Goal: Check status: Check status

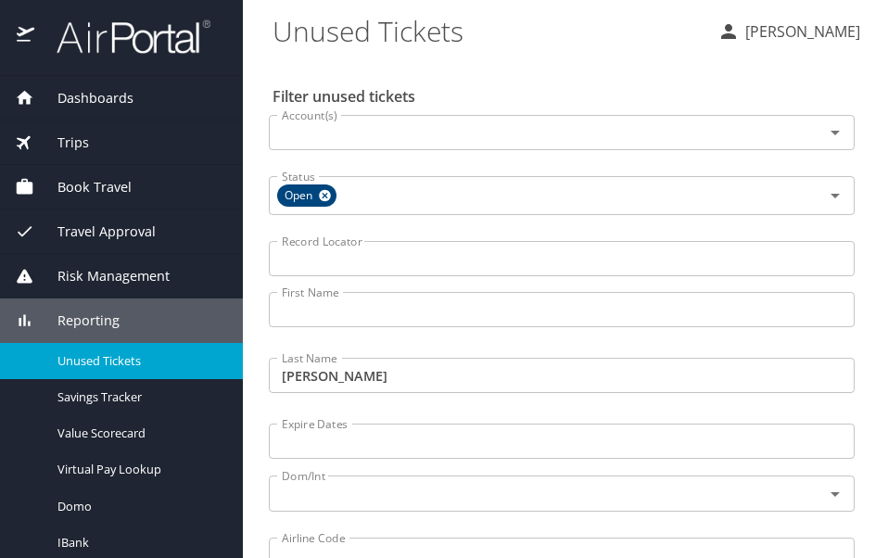
click at [95, 90] on span "Dashboards" at bounding box center [83, 98] width 99 height 20
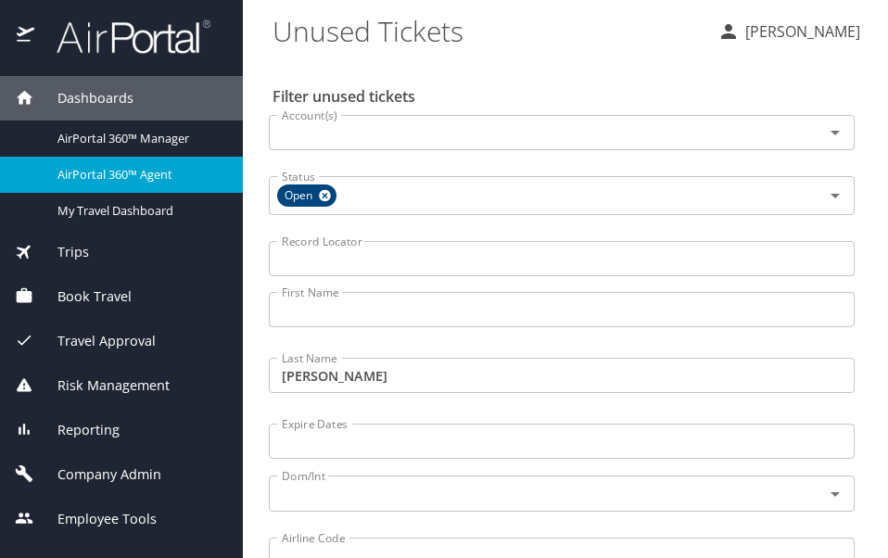
click at [118, 173] on span "AirPortal 360™ Agent" at bounding box center [138, 175] width 163 height 18
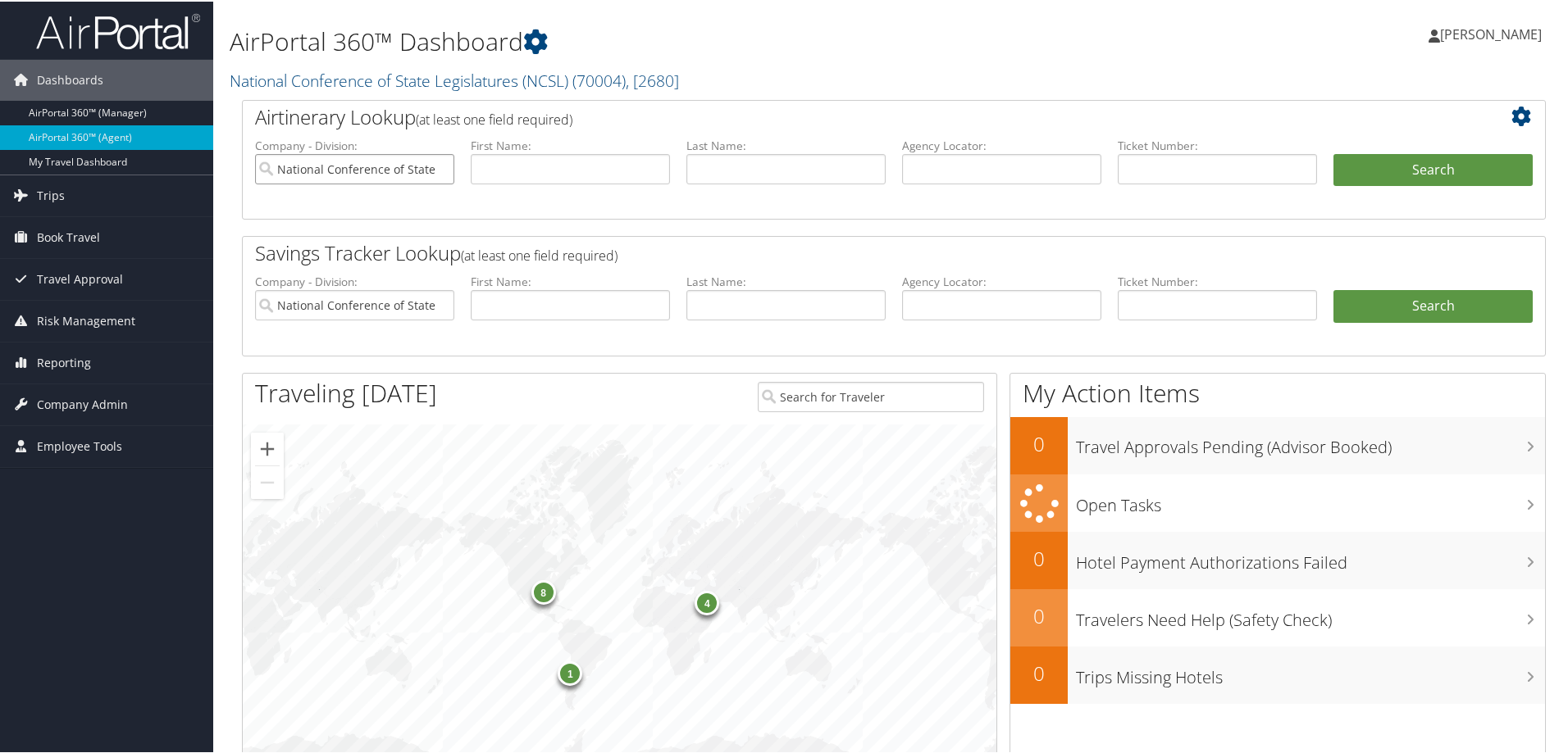
click at [439, 164] on input "National Conference of State Legislatures (NCSL)" at bounding box center [354, 167] width 199 height 30
click at [945, 172] on input "text" at bounding box center [1001, 167] width 199 height 30
type input "db16qq"
click at [1334, 162] on button "Search" at bounding box center [1433, 168] width 199 height 33
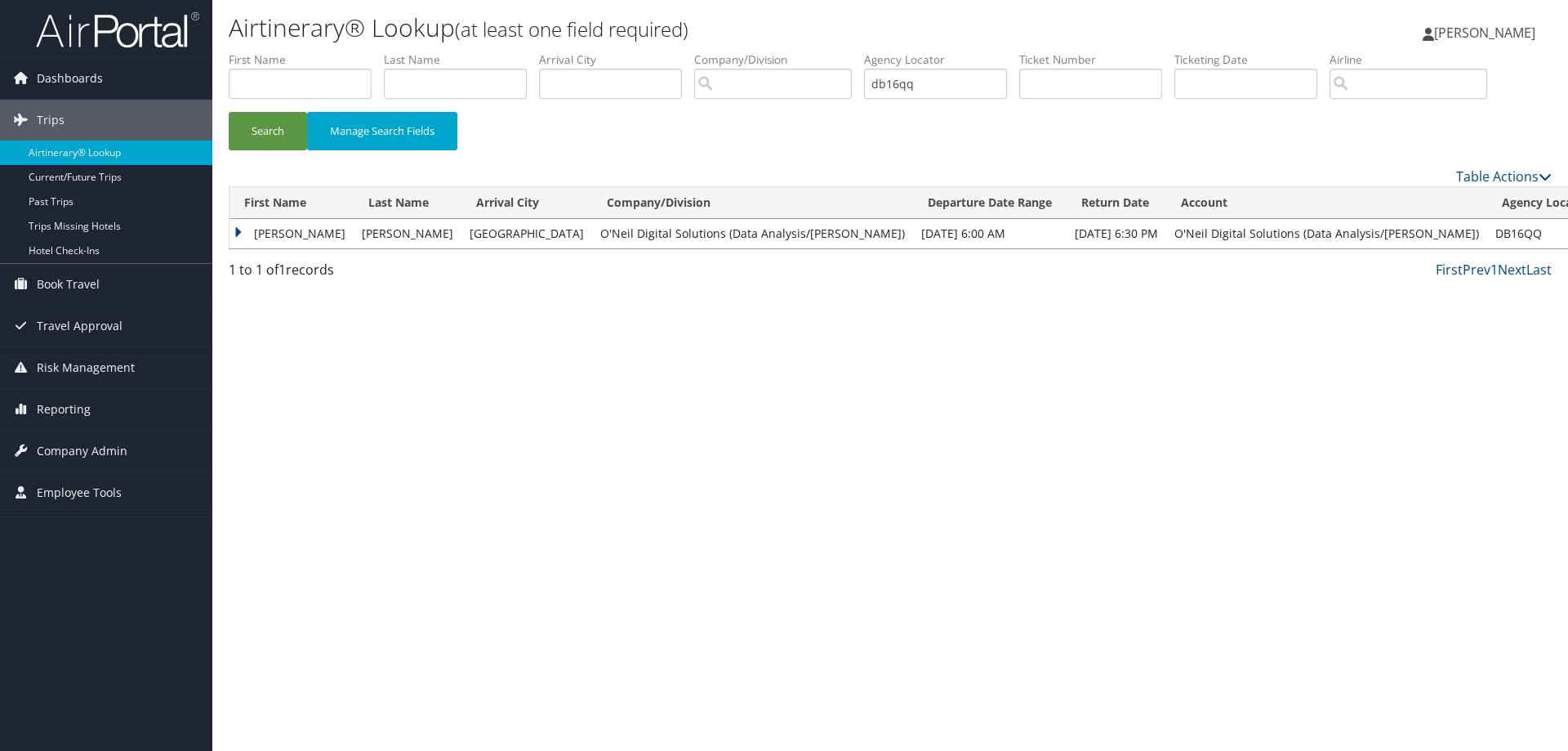
click at [1261, 219] on td "O'Neil Digital Solutions (Data Analysis/[PERSON_NAME])" at bounding box center [1327, 233] width 321 height 29
click at [1260, 230] on td "O'Neil Digital Solutions (Data Analysis/[PERSON_NAME])" at bounding box center [1327, 233] width 321 height 29
click at [273, 123] on button "Search" at bounding box center [268, 131] width 78 height 39
click at [1487, 239] on td "DB16QQ" at bounding box center [1545, 233] width 117 height 29
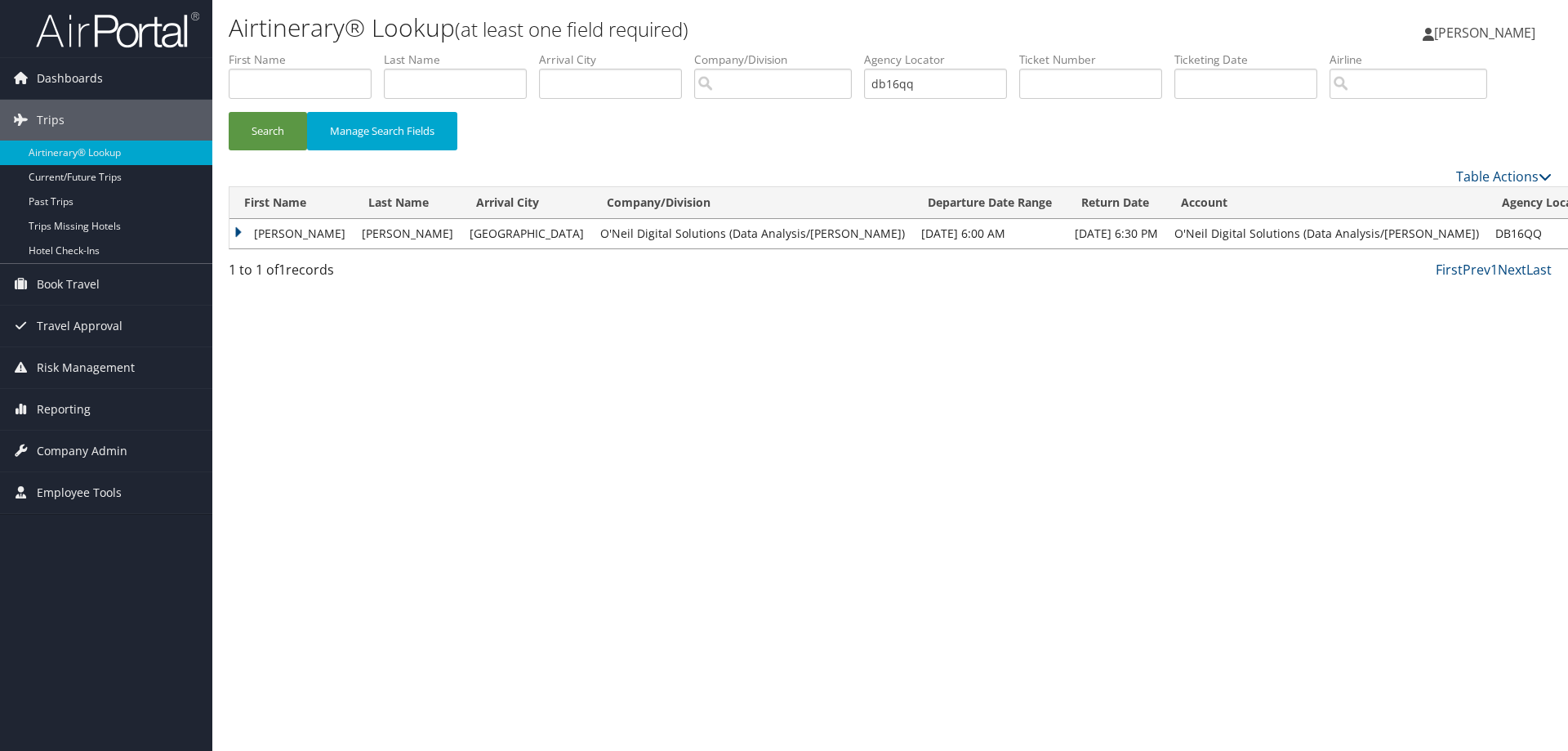
click at [1194, 234] on td "O'Neil Digital Solutions (Data Analysis/[PERSON_NAME])" at bounding box center [1327, 233] width 321 height 29
